Goal: Information Seeking & Learning: Learn about a topic

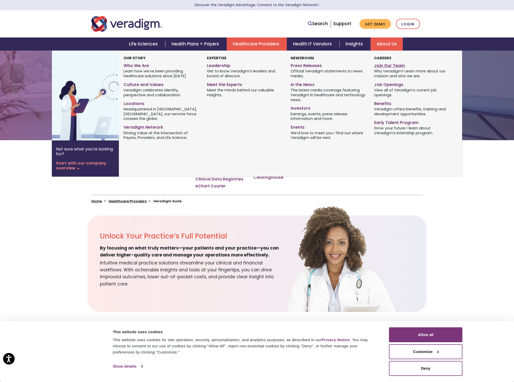
click at [396, 66] on link "Join Our Team" at bounding box center [412, 64] width 76 height 7
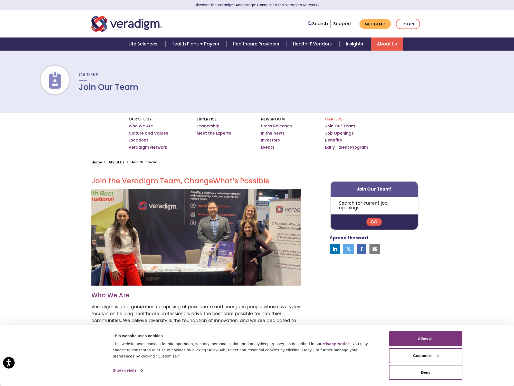
click at [345, 134] on link "Job Openings" at bounding box center [339, 133] width 29 height 5
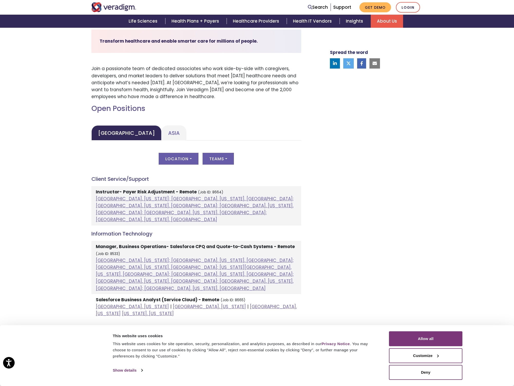
scroll to position [169, 0]
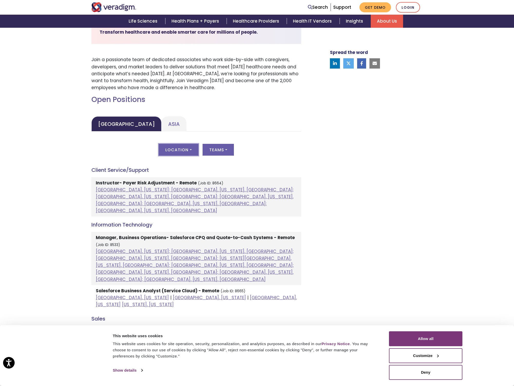
click at [191, 149] on button "Location" at bounding box center [179, 150] width 40 height 12
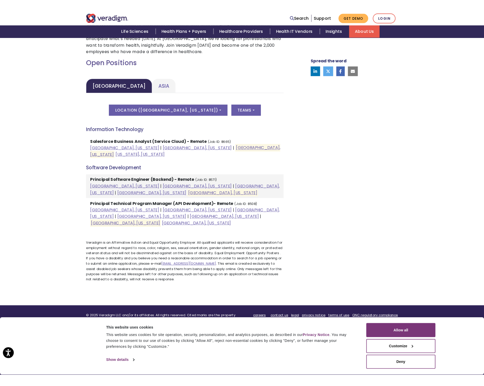
scroll to position [220, 0]
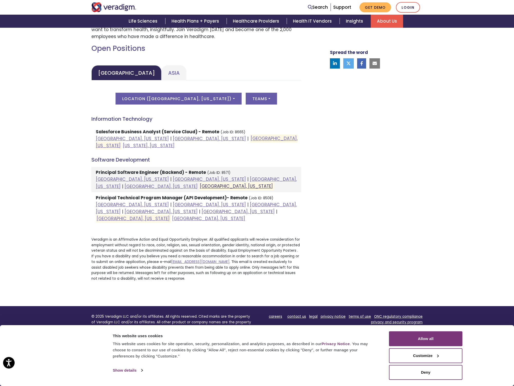
click at [273, 183] on link "Raleigh, North Carolina" at bounding box center [236, 186] width 73 height 6
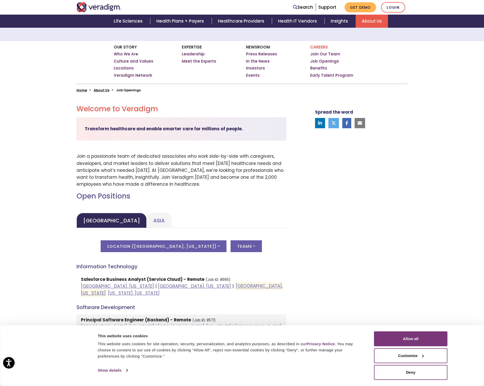
scroll to position [0, 0]
